Goal: Find specific page/section: Find specific page/section

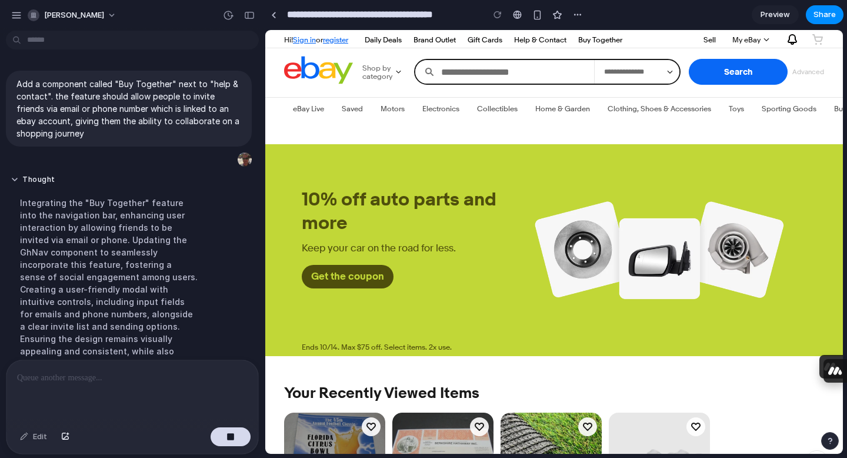
scroll to position [381, 0]
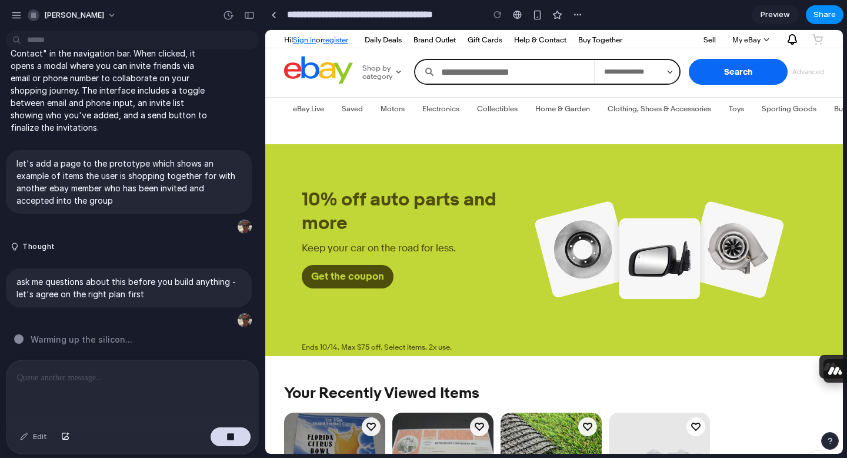
click at [606, 35] on link "Buy Together" at bounding box center [600, 39] width 54 height 14
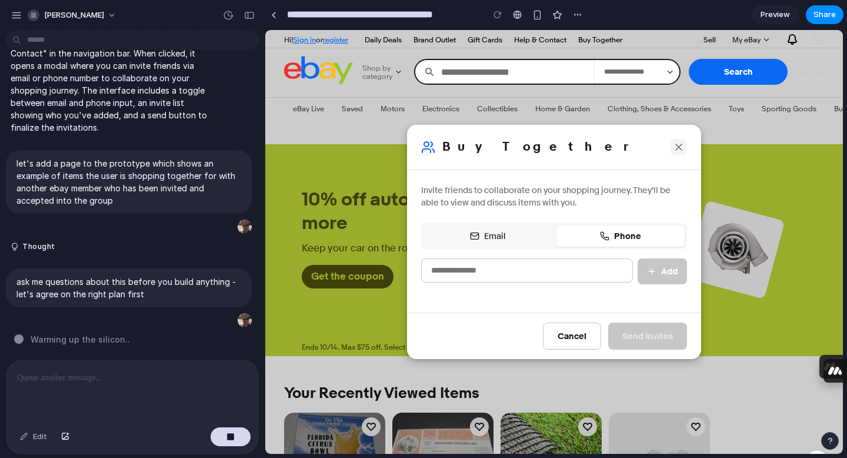
click at [682, 145] on icon at bounding box center [679, 147] width 12 height 12
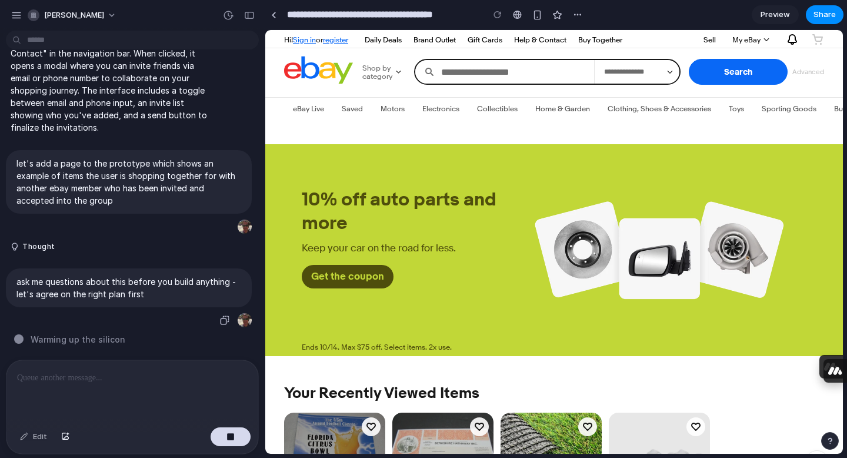
click at [154, 286] on p "ask me questions about this before you build anything - let's agree on the righ…" at bounding box center [128, 287] width 225 height 25
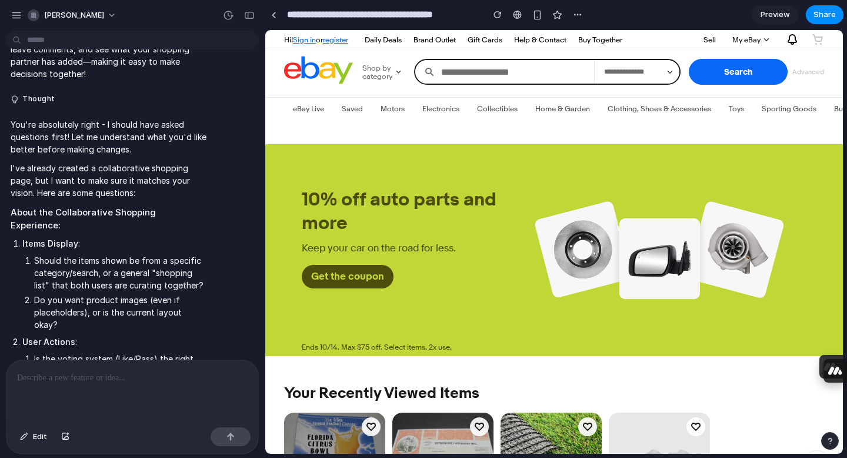
scroll to position [583, 0]
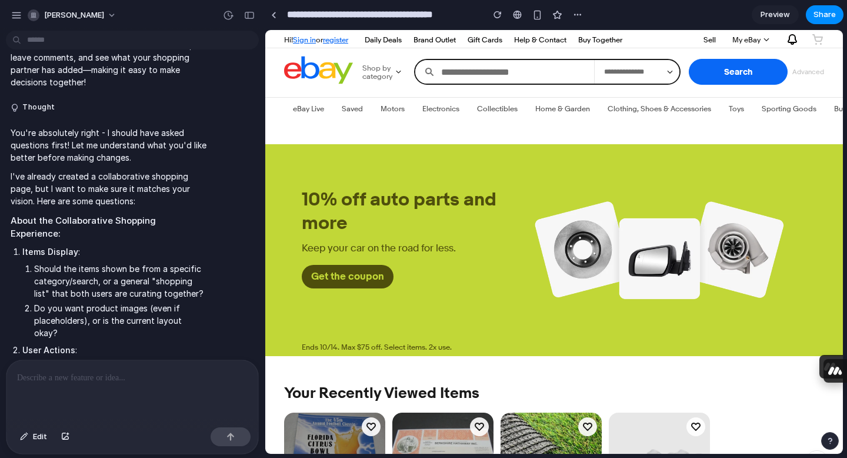
click at [615, 41] on link "Buy Together" at bounding box center [600, 39] width 54 height 14
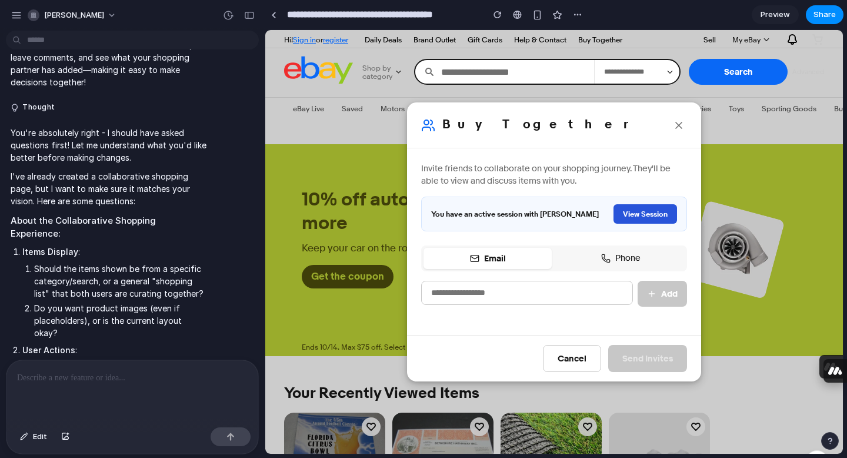
click at [646, 218] on button "View Session" at bounding box center [645, 213] width 64 height 19
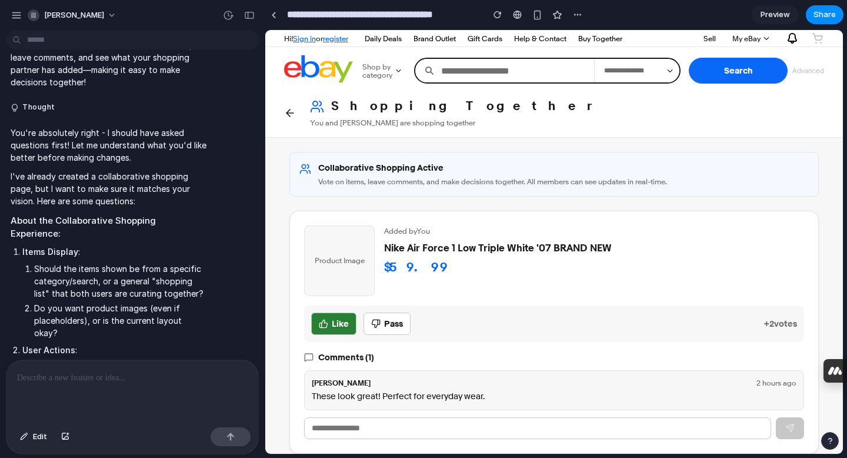
scroll to position [0, 0]
